Goal: Information Seeking & Learning: Learn about a topic

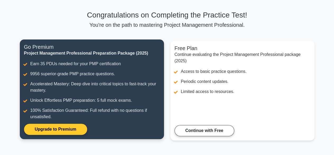
scroll to position [27, 0]
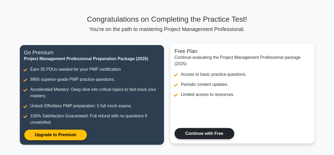
click at [200, 132] on link "Continue with Free" at bounding box center [205, 133] width 60 height 11
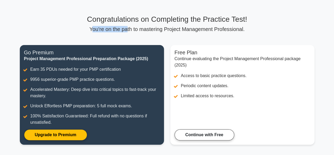
drag, startPoint x: 96, startPoint y: 29, endPoint x: 130, endPoint y: 30, distance: 33.8
click at [130, 30] on p "You're on the path to mastering Project Management Professional." at bounding box center [167, 29] width 295 height 6
click at [99, 31] on p "You're on the path to mastering Project Management Professional." at bounding box center [167, 29] width 295 height 6
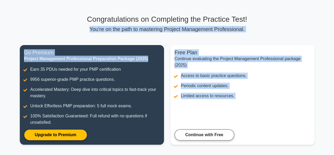
drag, startPoint x: 94, startPoint y: 30, endPoint x: 151, endPoint y: 38, distance: 57.4
click at [151, 38] on div "Congratulations on Completing the Practice Test! You're on the path to masterin…" at bounding box center [167, 83] width 301 height 136
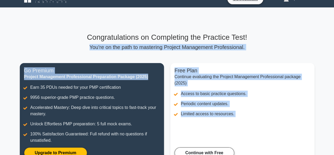
scroll to position [1, 0]
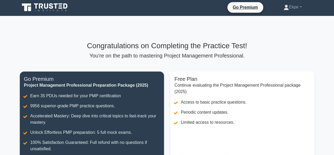
click at [151, 33] on div "Congratulations on Completing the Practice Test! You're on the path to masterin…" at bounding box center [167, 109] width 301 height 187
click at [147, 53] on p "You're on the path to mastering Project Management Professional." at bounding box center [167, 55] width 295 height 6
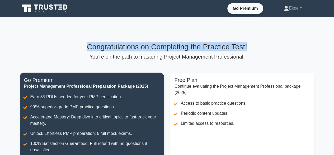
drag, startPoint x: 85, startPoint y: 48, endPoint x: 262, endPoint y: 50, distance: 177.1
click at [264, 50] on h3 "Congratulations on Completing the Practice Test!" at bounding box center [167, 46] width 295 height 9
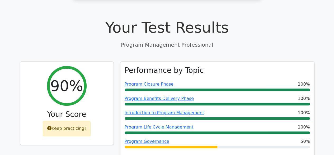
scroll to position [106, 0]
